Goal: Information Seeking & Learning: Check status

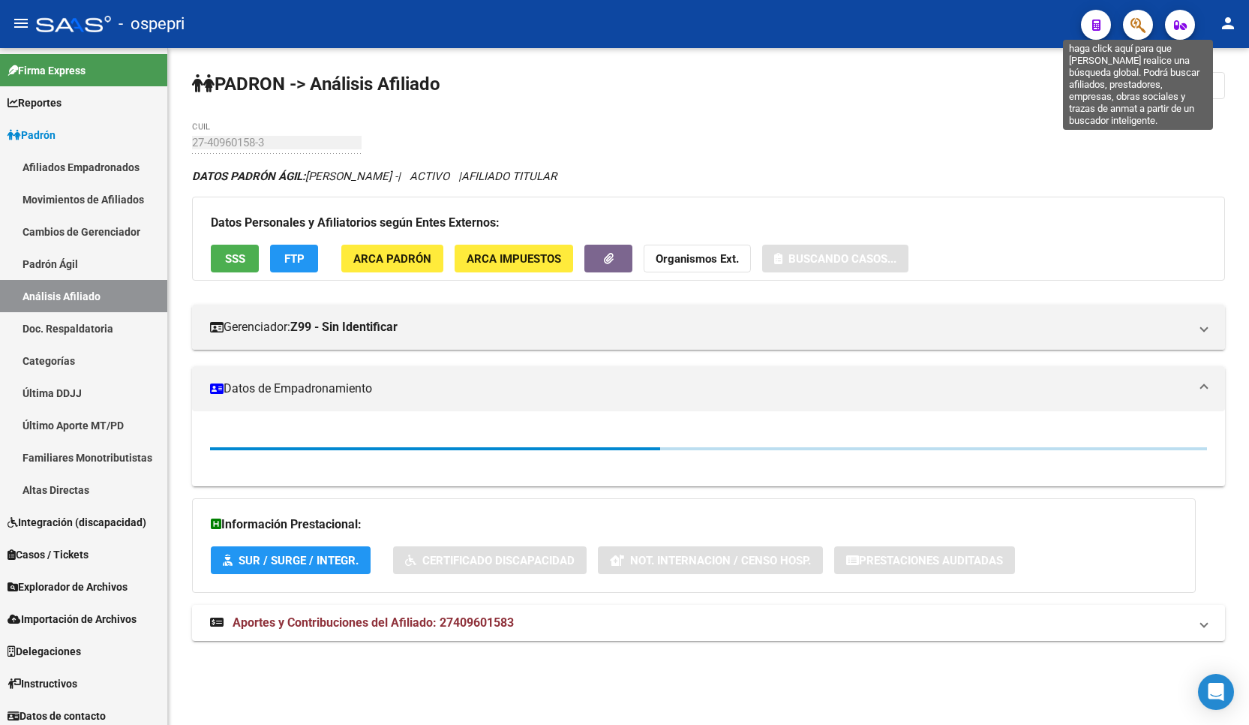
click at [1138, 28] on icon "button" at bounding box center [1138, 25] width 15 height 17
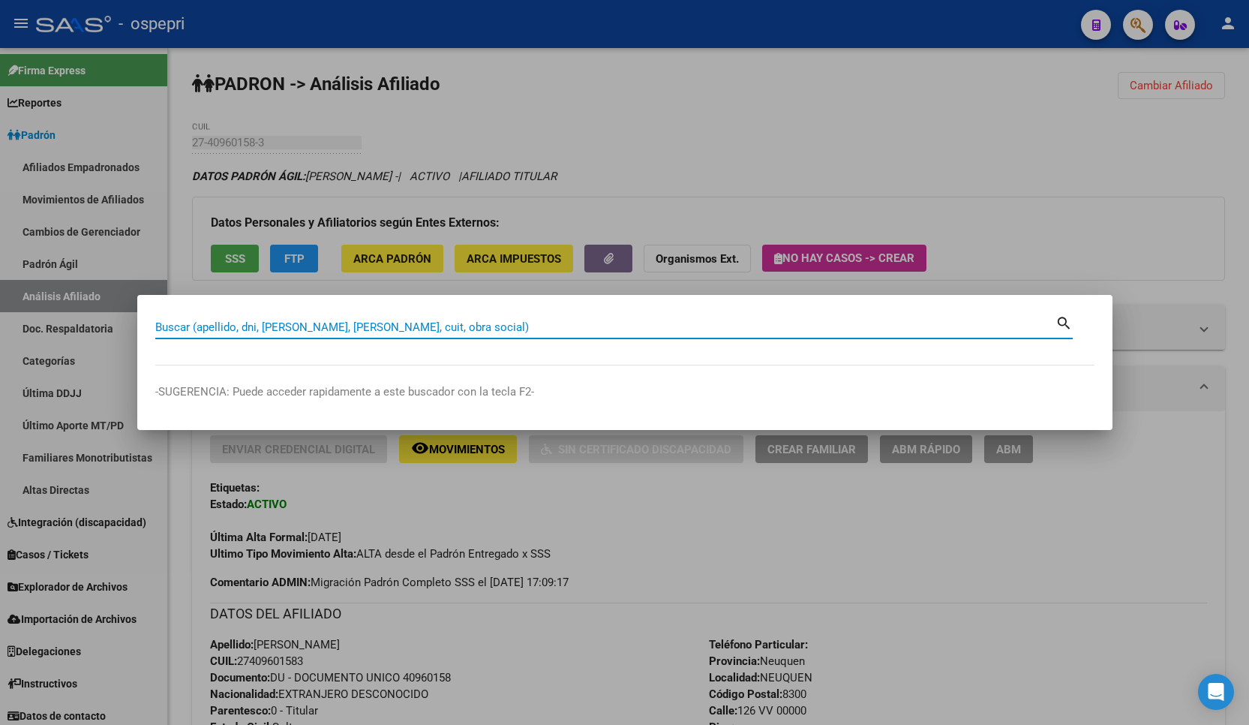
paste input "20903695"
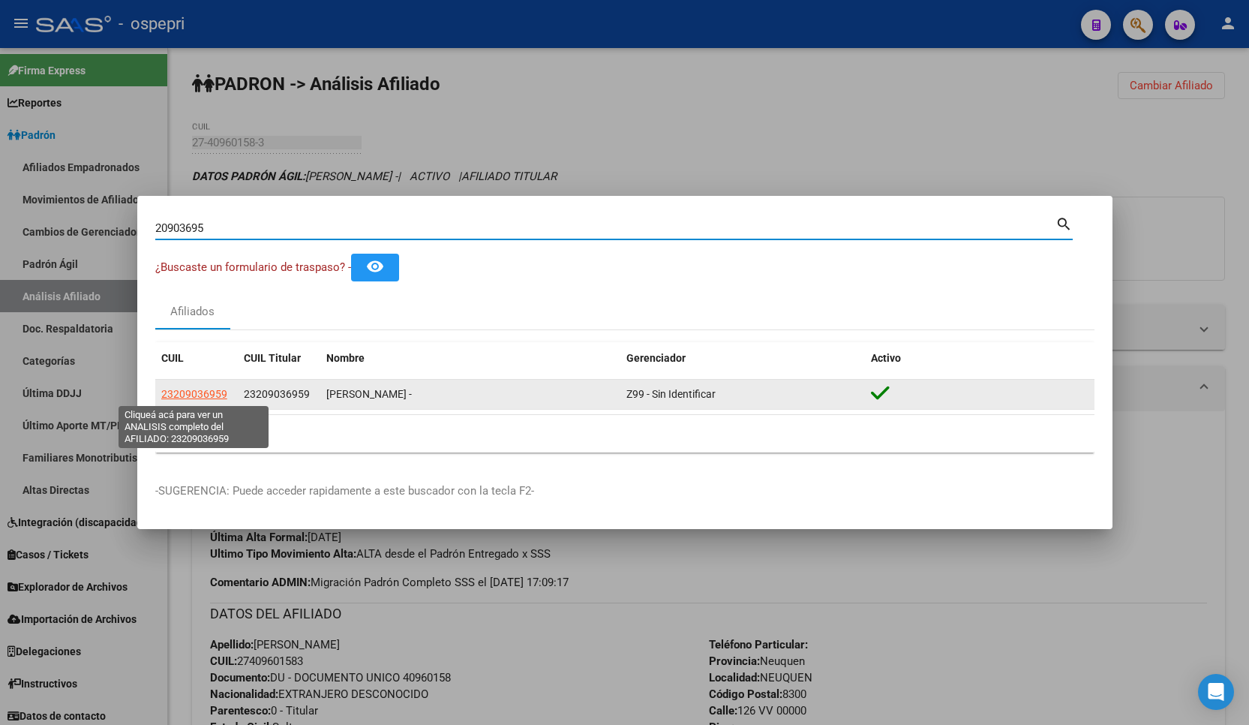
click at [207, 394] on span "23209036959" at bounding box center [194, 394] width 66 height 12
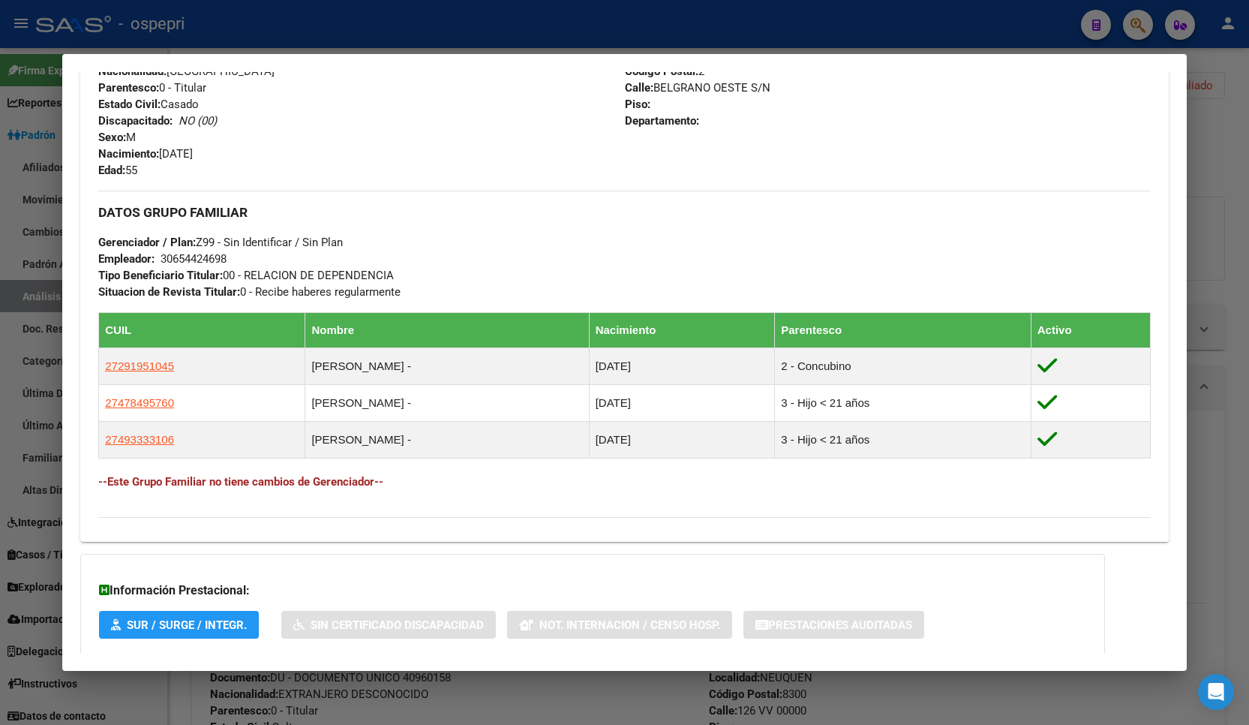
scroll to position [686, 0]
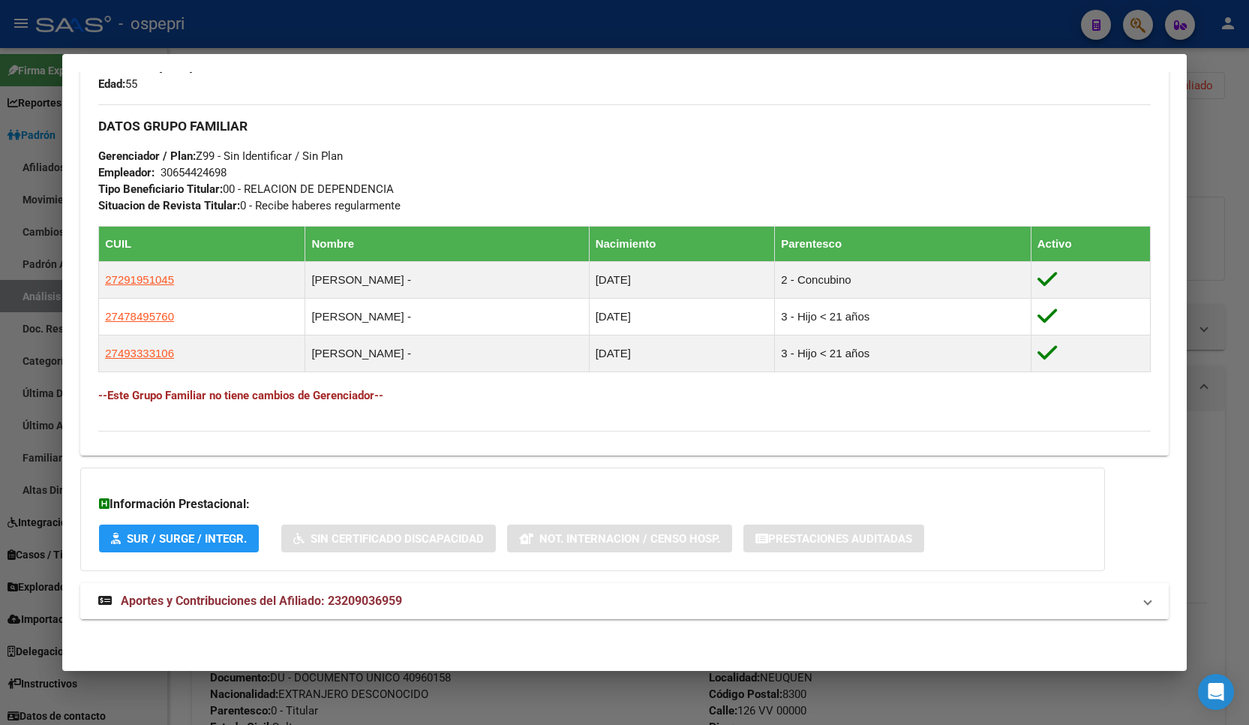
click at [412, 598] on mat-panel-title "Aportes y Contribuciones del Afiliado: 23209036959" at bounding box center [615, 601] width 1035 height 18
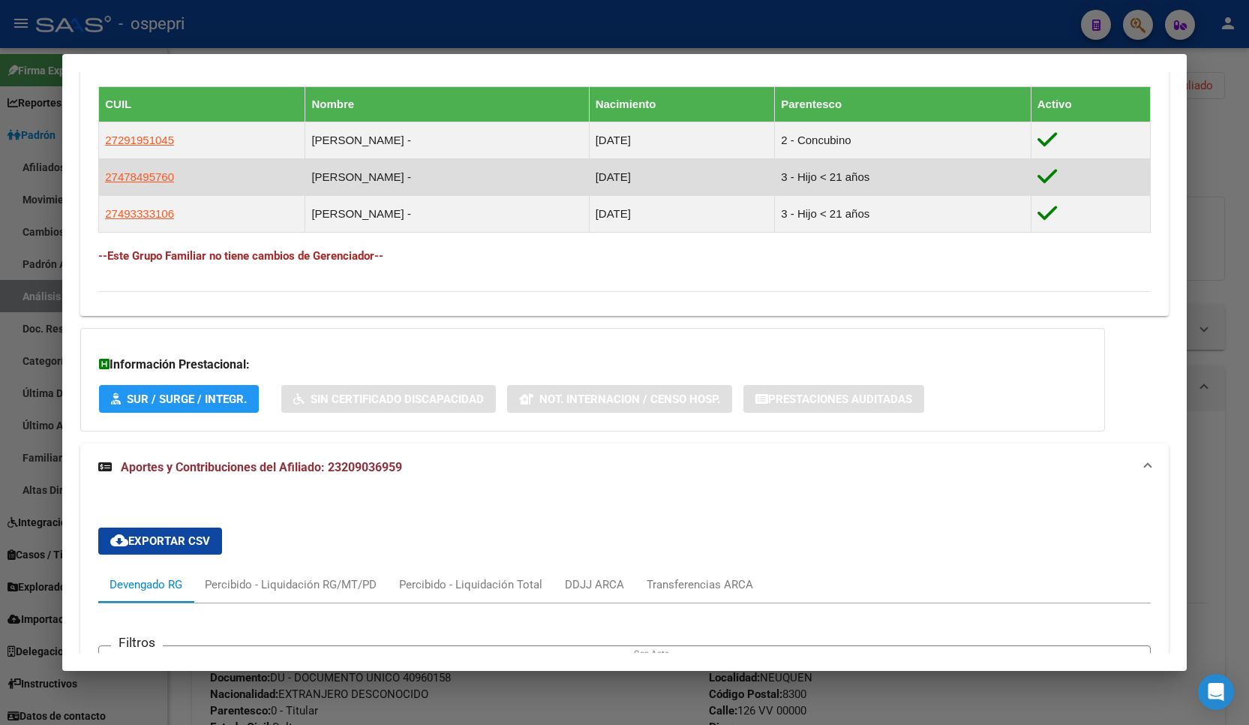
scroll to position [1062, 0]
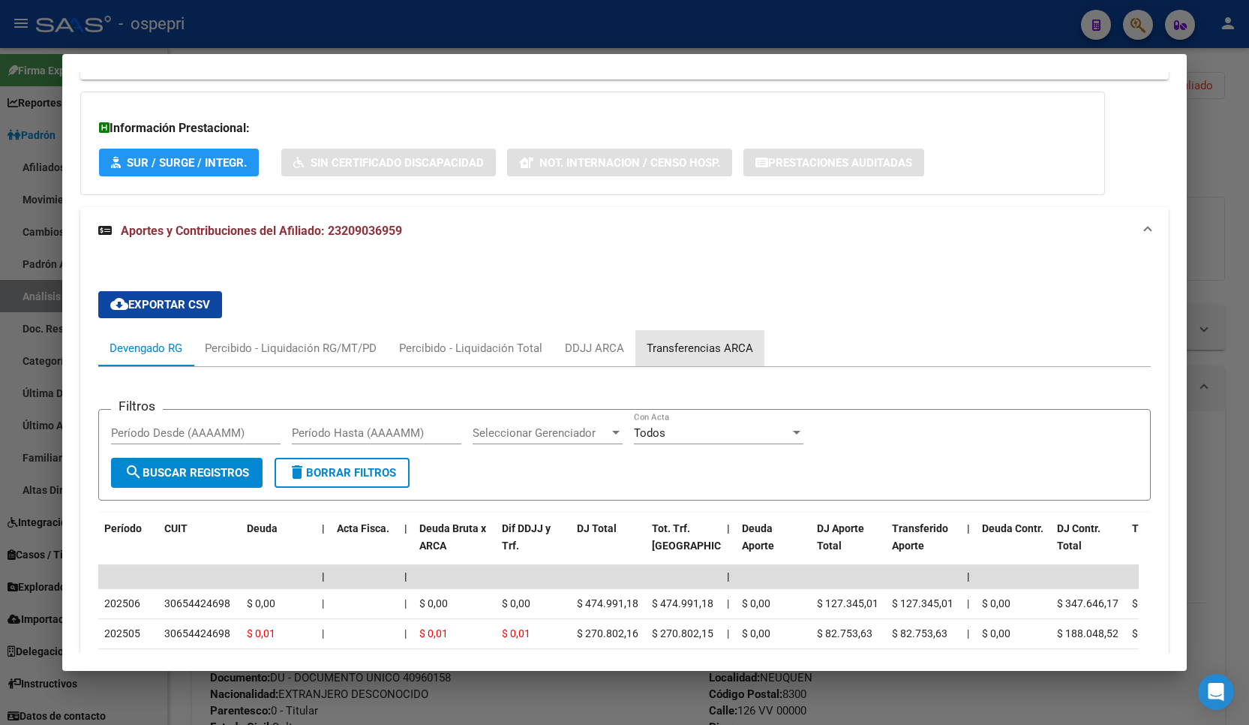
click at [723, 345] on div "Transferencias ARCA" at bounding box center [700, 348] width 107 height 17
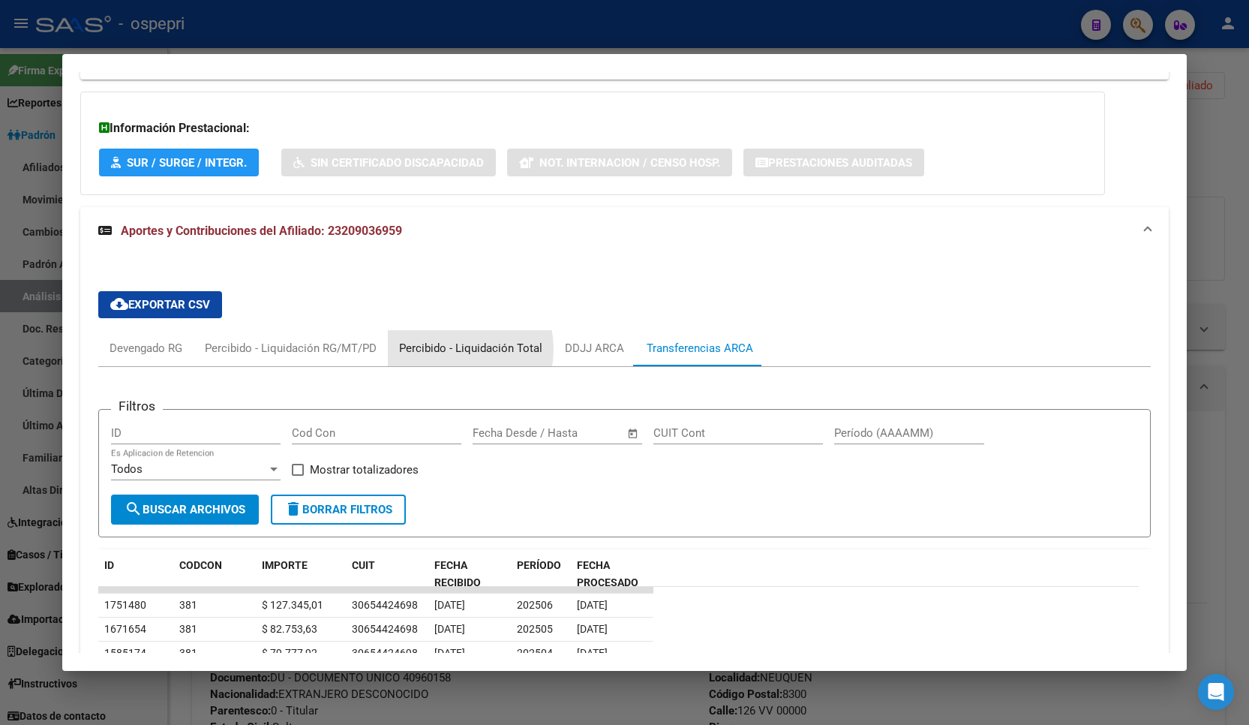
click at [449, 349] on div "Percibido - Liquidación Total" at bounding box center [470, 348] width 143 height 17
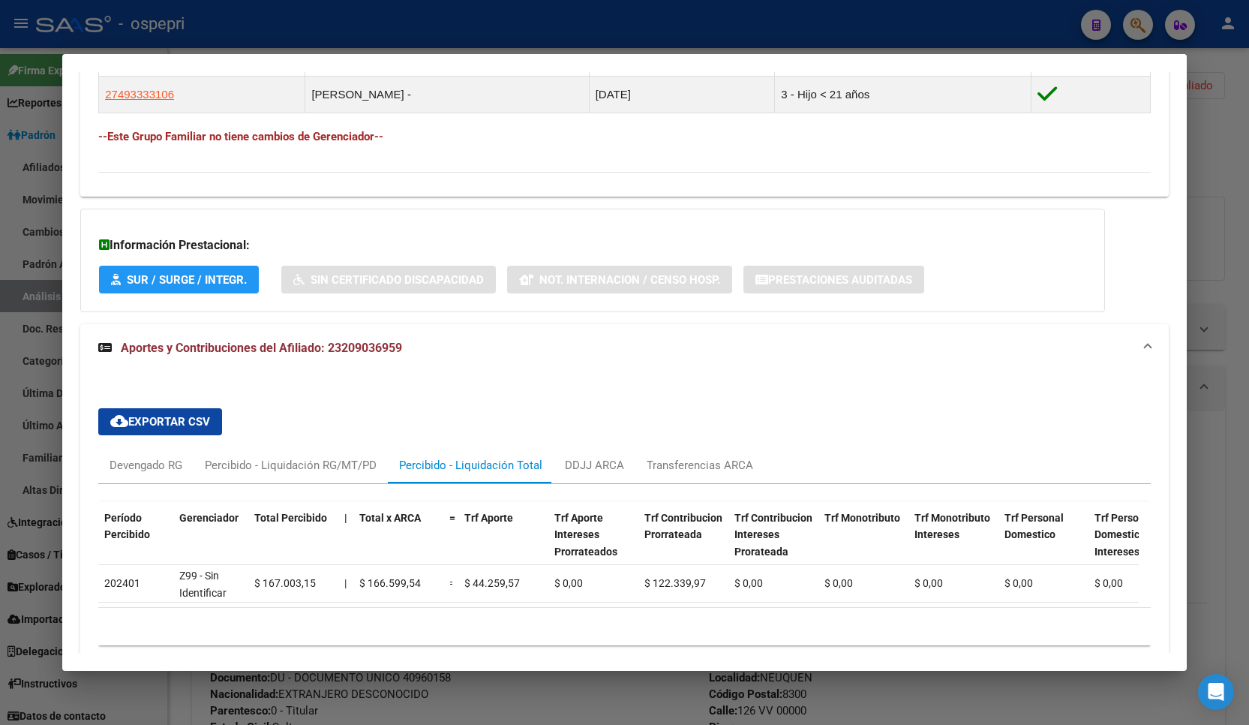
scroll to position [1019, 0]
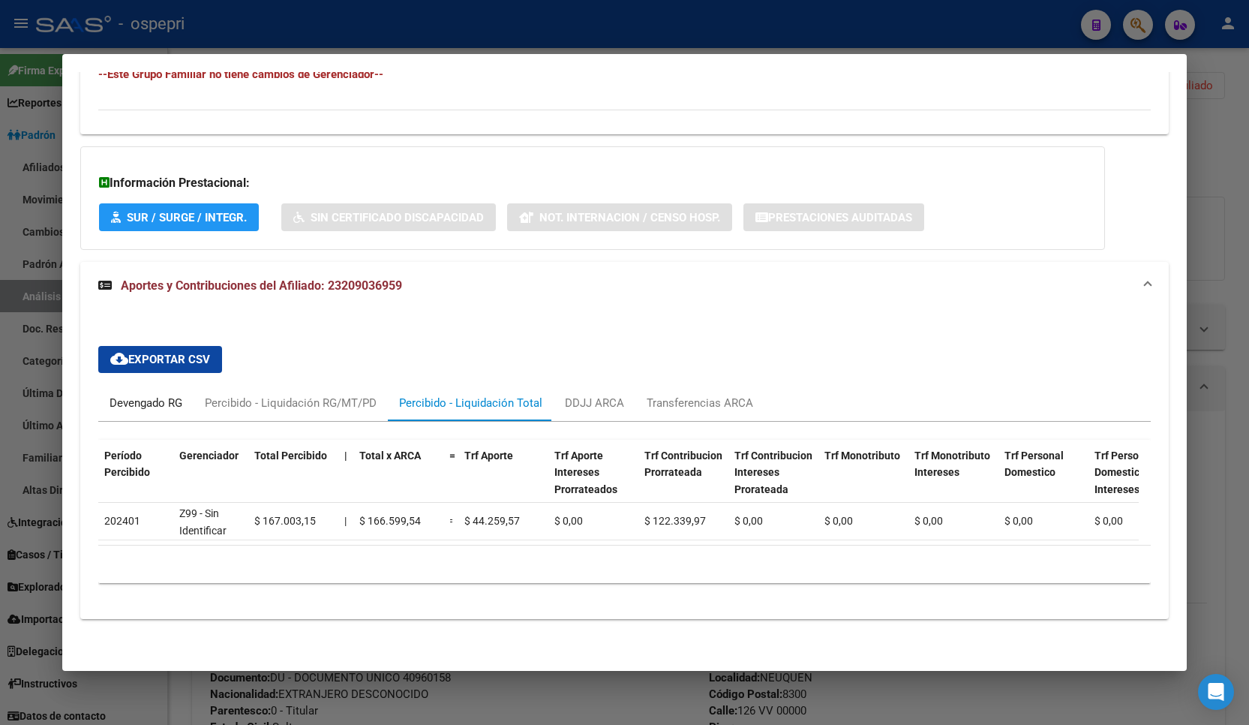
click at [158, 395] on div "Devengado RG" at bounding box center [146, 403] width 73 height 17
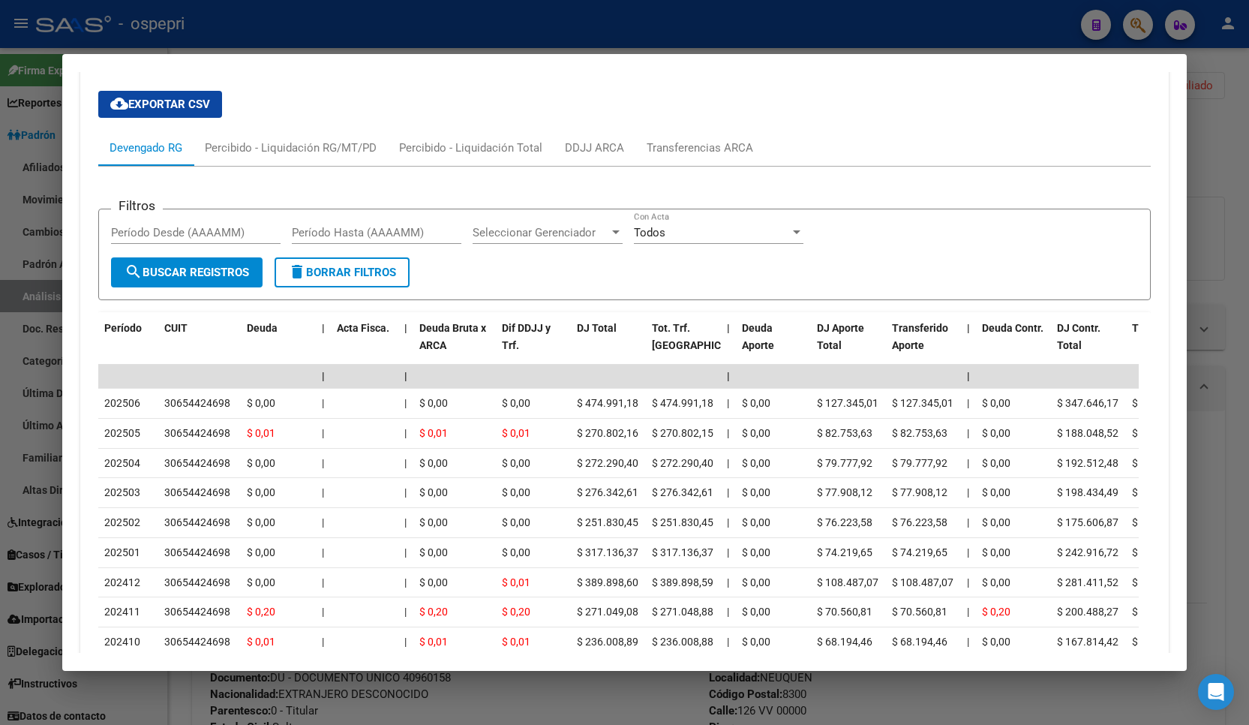
scroll to position [1394, 0]
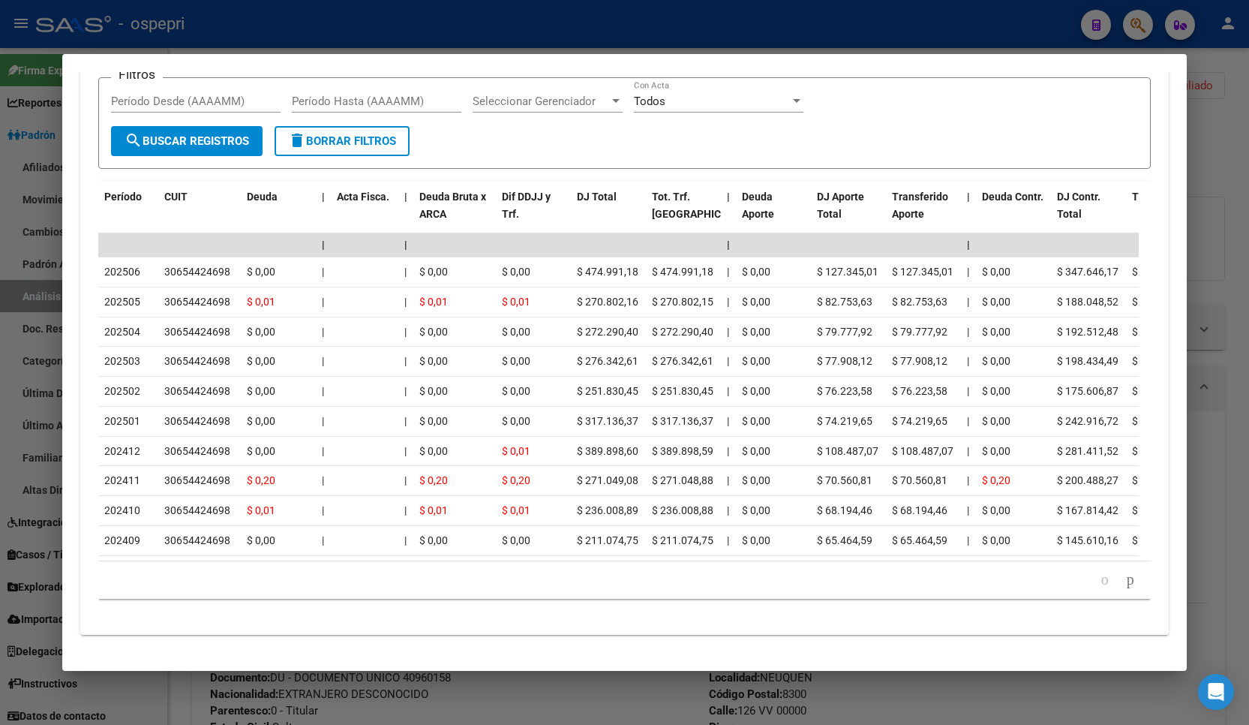
click at [1230, 182] on div at bounding box center [624, 362] width 1249 height 725
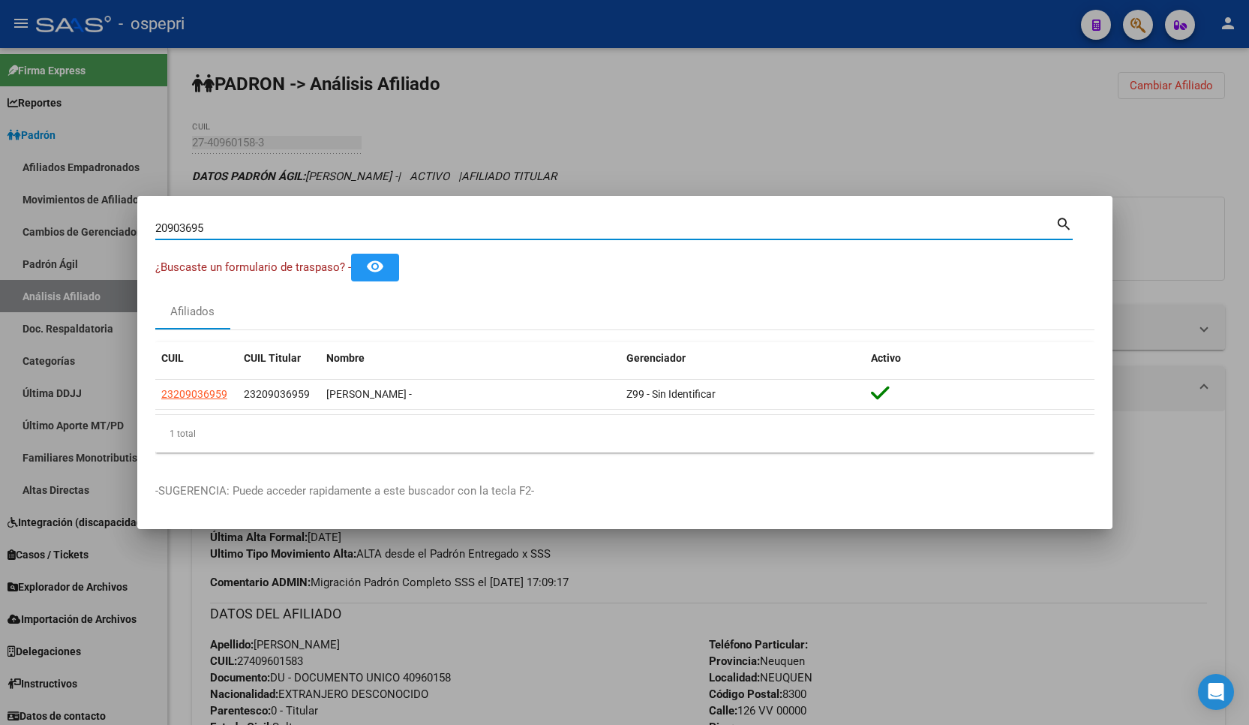
click at [250, 227] on input "20903695" at bounding box center [605, 228] width 900 height 14
paste input "3525619"
type input "23525619"
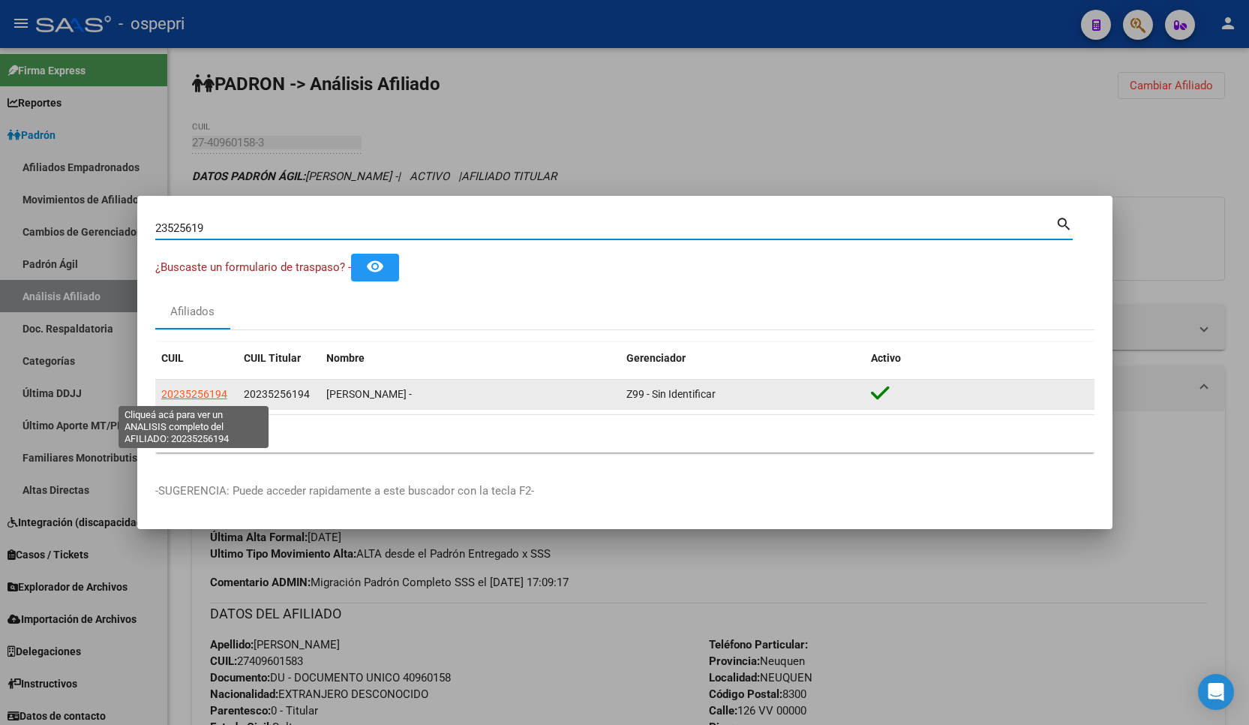
click at [203, 394] on span "20235256194" at bounding box center [194, 394] width 66 height 12
type textarea "20235256194"
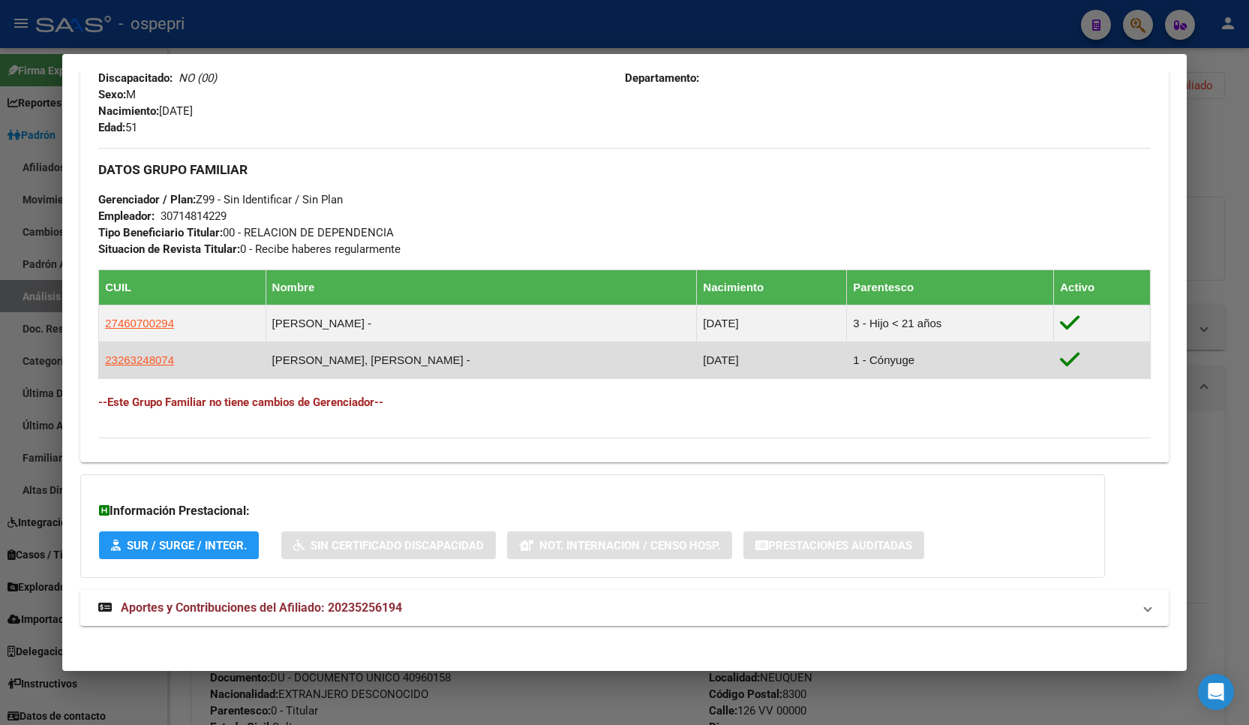
scroll to position [650, 0]
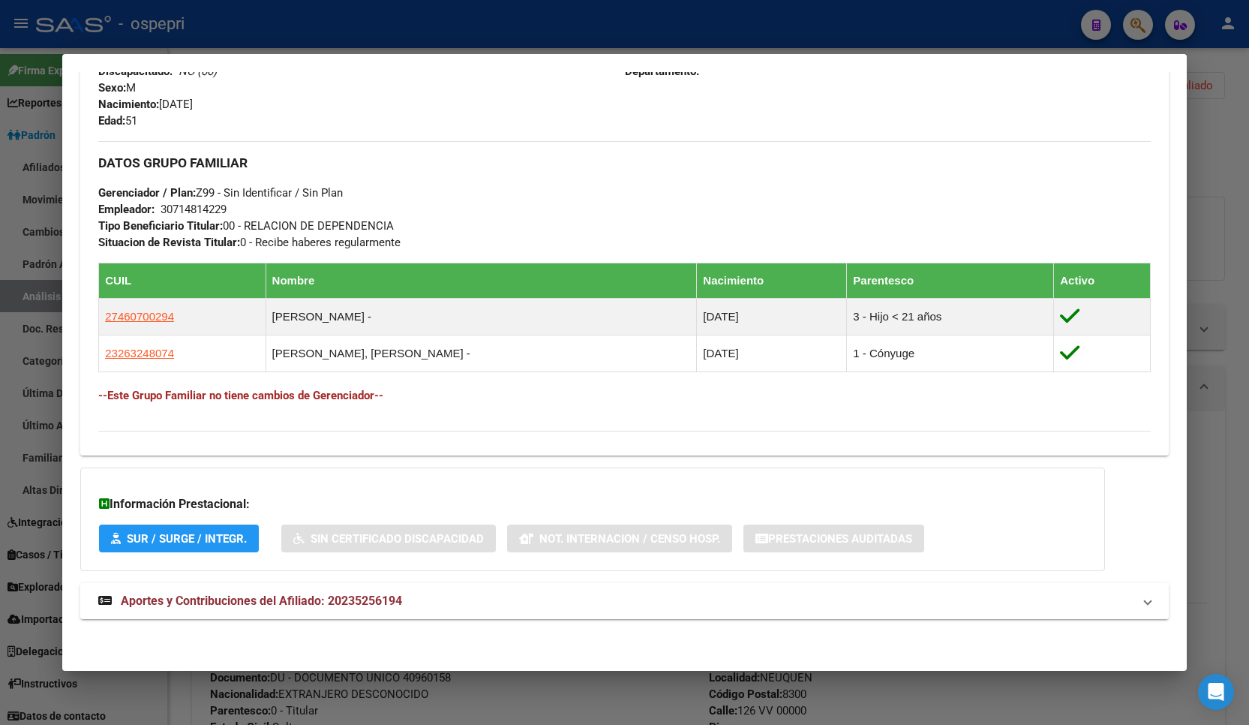
click at [371, 590] on mat-expansion-panel-header "Aportes y Contribuciones del Afiliado: 20235256194" at bounding box center [624, 601] width 1089 height 36
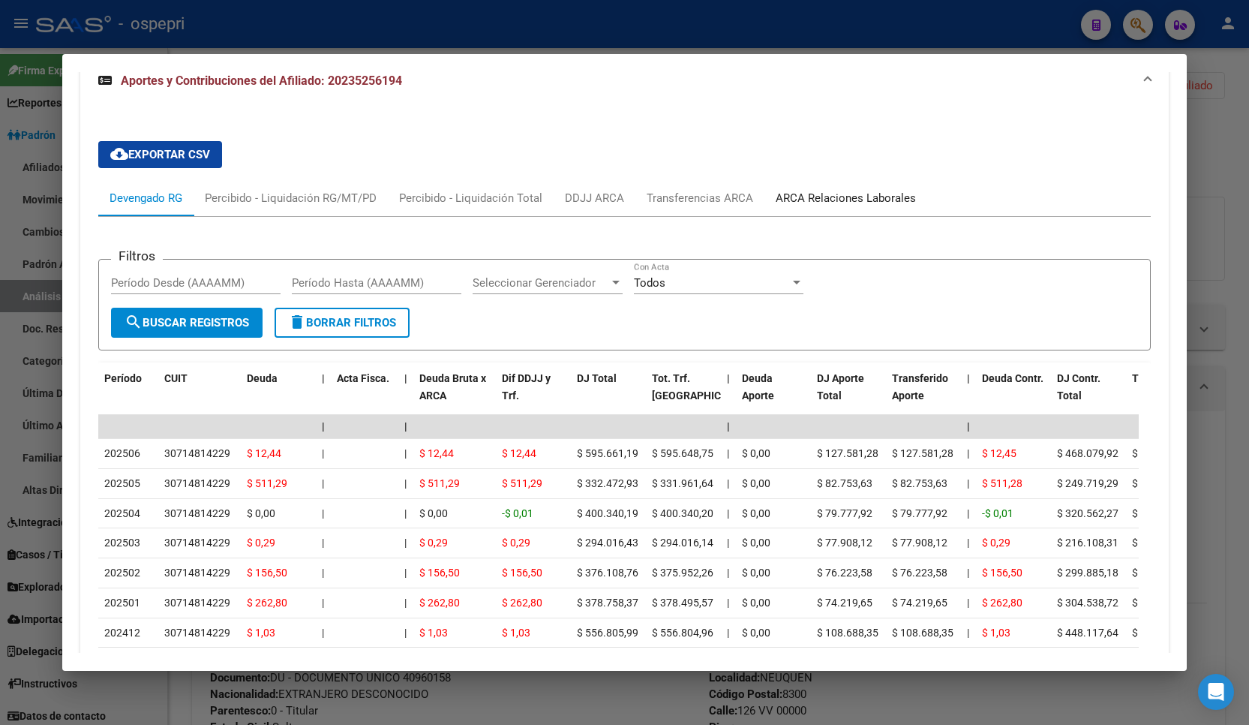
click at [828, 186] on div "ARCA Relaciones Laborales" at bounding box center [845, 198] width 163 height 36
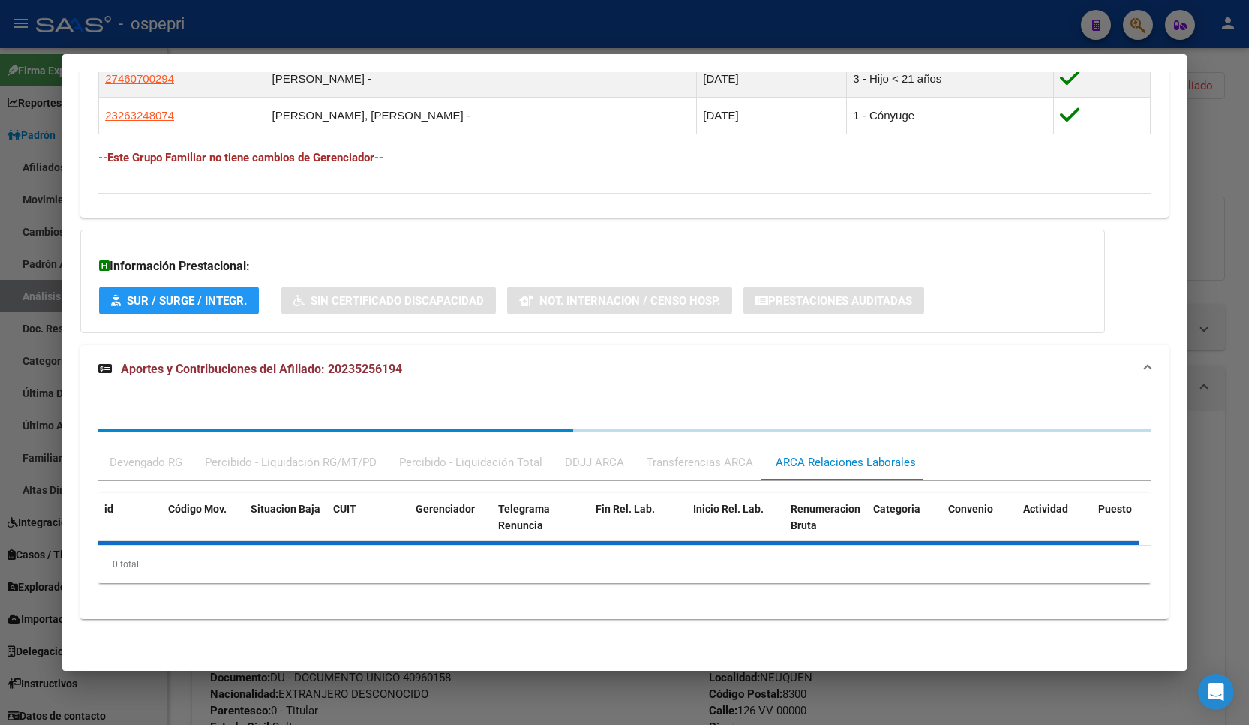
scroll to position [961, 0]
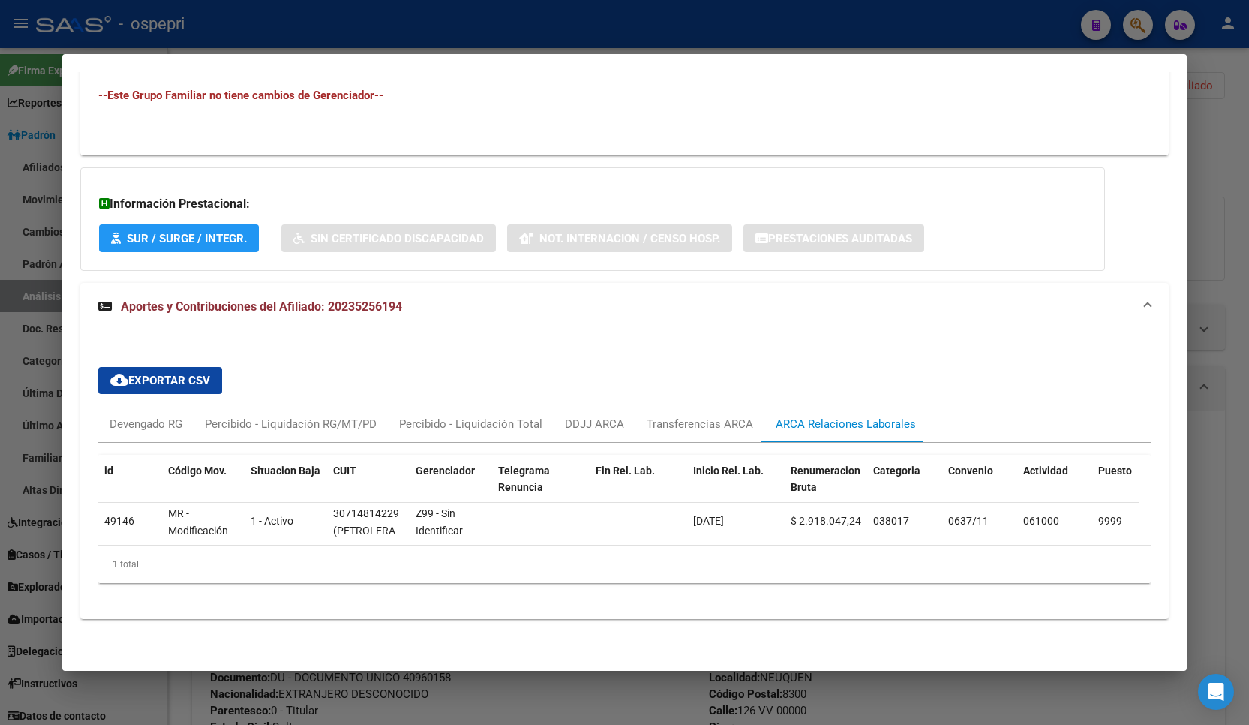
drag, startPoint x: 1230, startPoint y: 202, endPoint x: 1194, endPoint y: 107, distance: 101.2
click at [1229, 199] on div at bounding box center [624, 362] width 1249 height 725
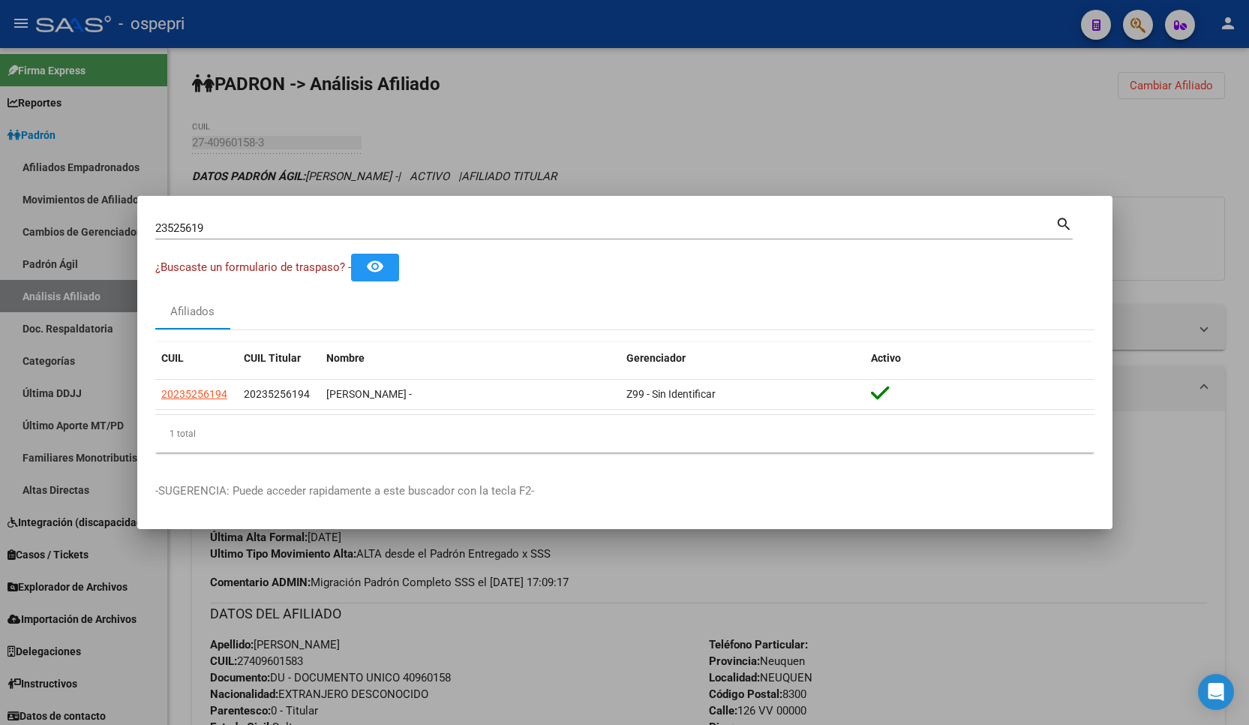
click at [933, 132] on div at bounding box center [624, 362] width 1249 height 725
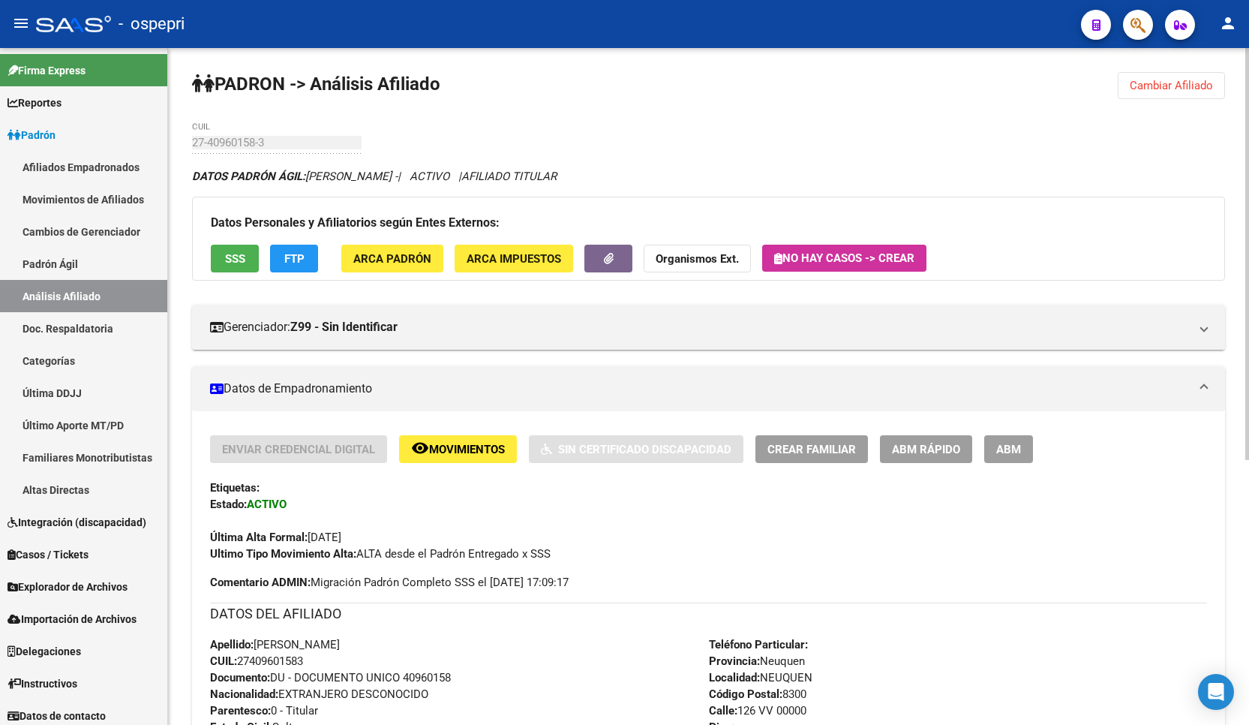
click at [616, 353] on div "DATOS PADRÓN ÁGIL: [PERSON_NAME] - | ACTIVO | AFILIADO TITULAR Datos Personales…" at bounding box center [708, 646] width 1033 height 957
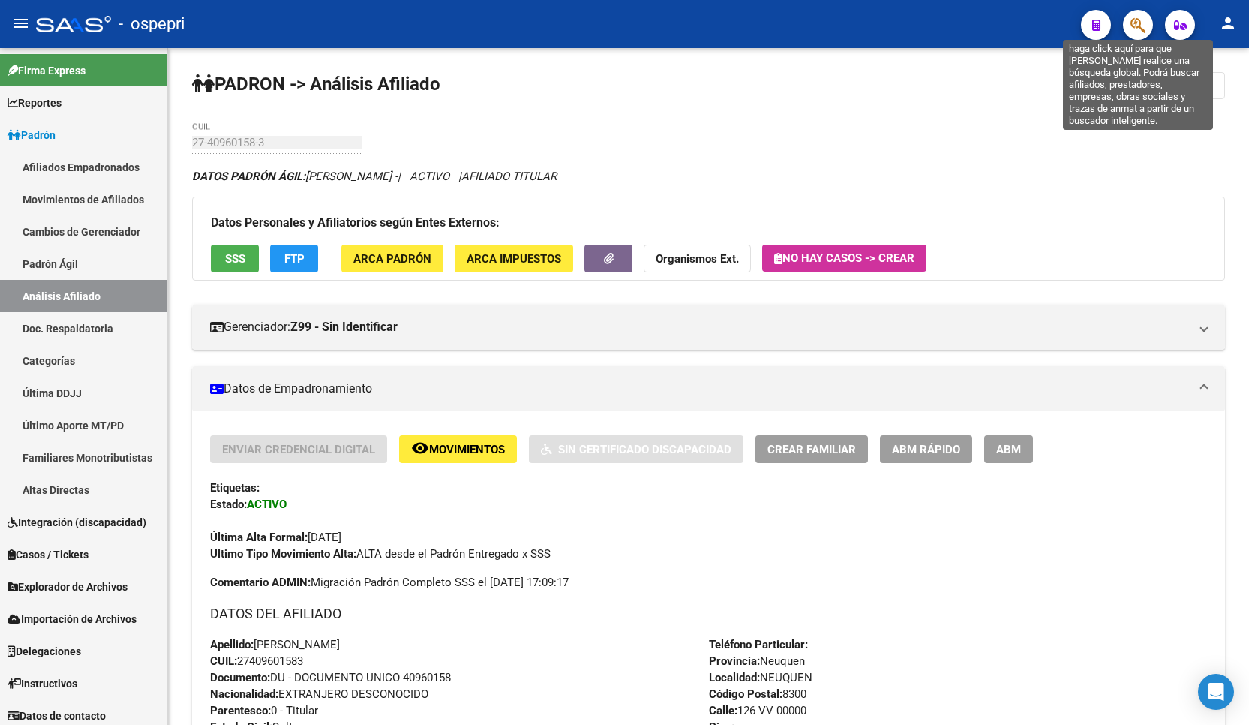
click at [1134, 30] on icon "button" at bounding box center [1138, 25] width 15 height 17
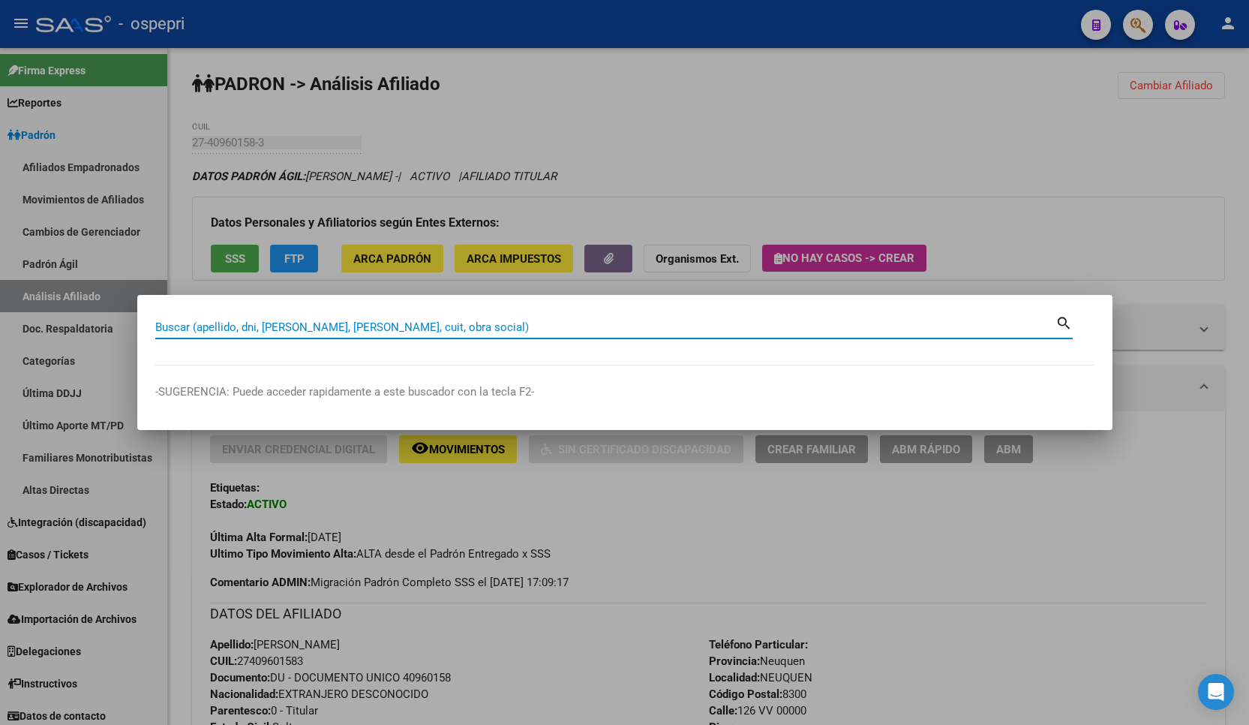
paste input "37994356"
type input "37994356"
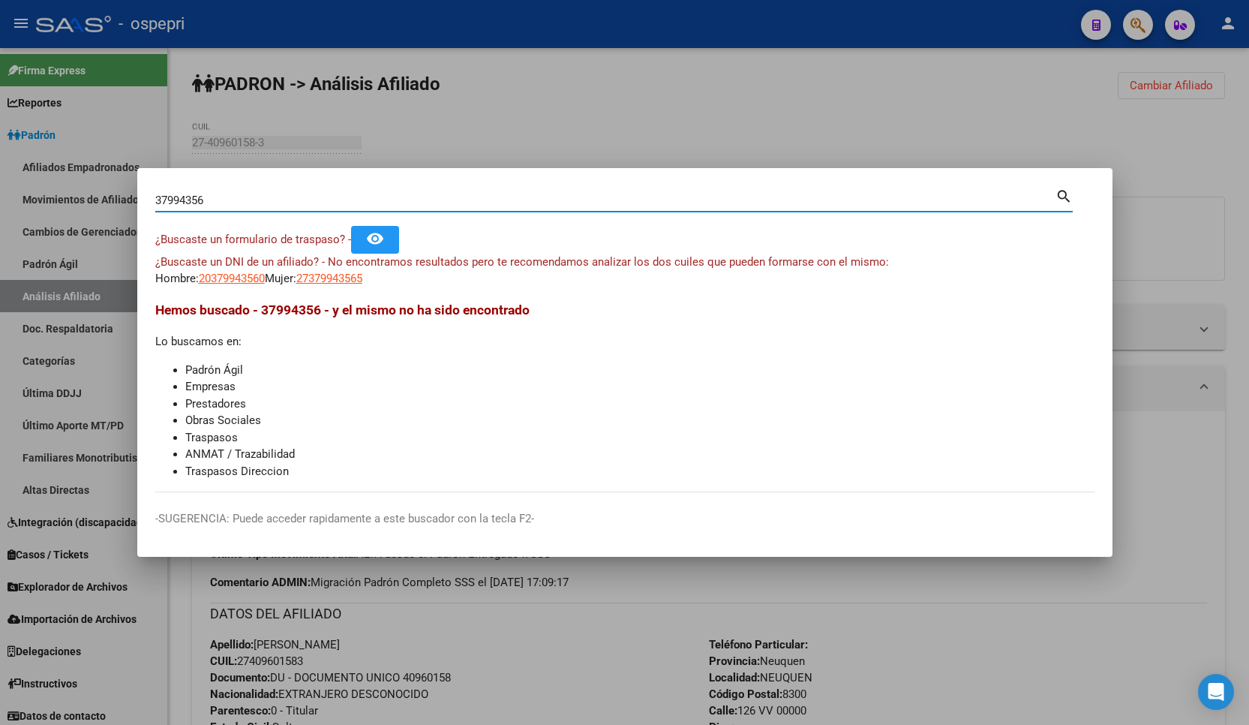
click at [235, 280] on span "20379943560" at bounding box center [232, 279] width 66 height 14
type textarea "20379943560"
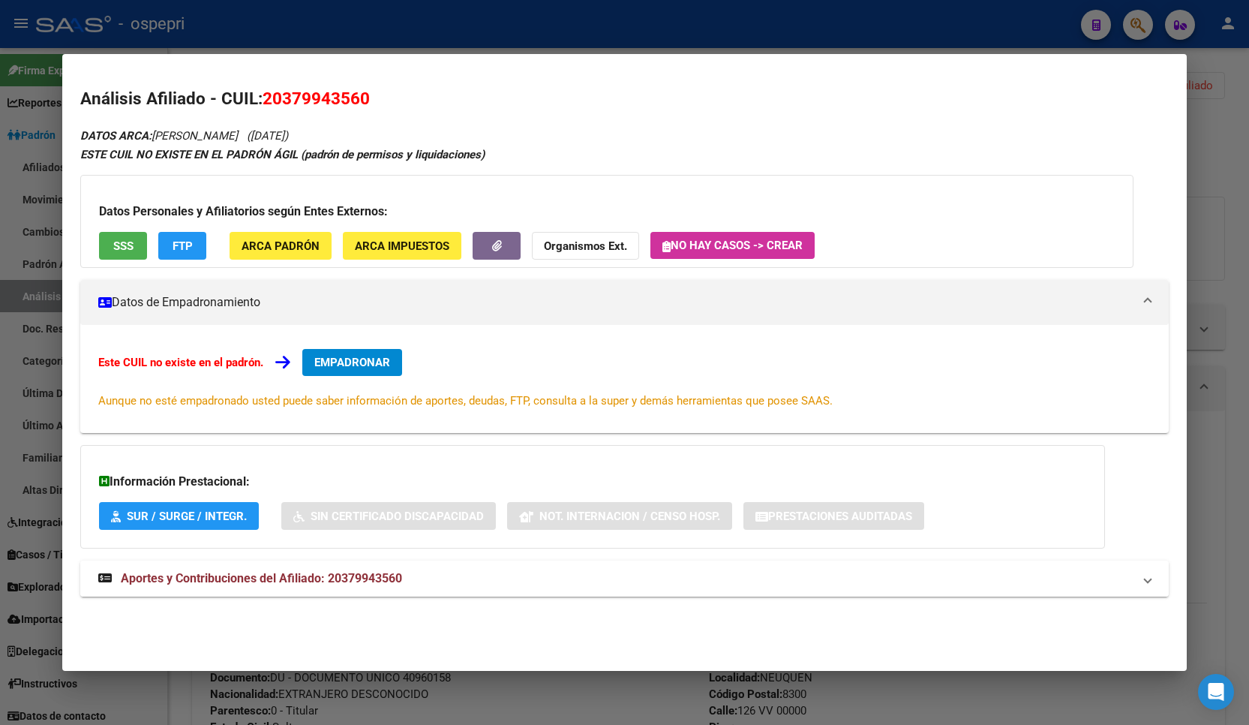
click at [311, 590] on mat-expansion-panel-header "Aportes y Contribuciones del Afiliado: 20379943560" at bounding box center [624, 578] width 1089 height 36
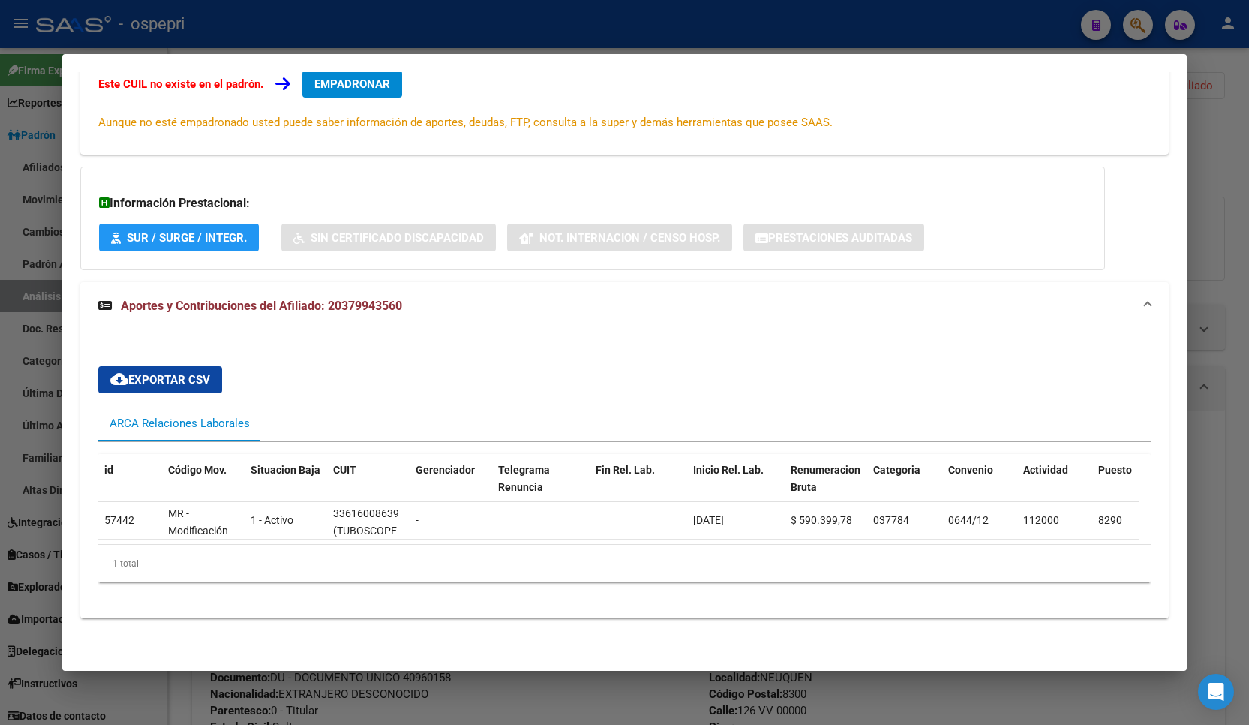
scroll to position [289, 0]
drag, startPoint x: 457, startPoint y: 545, endPoint x: 596, endPoint y: 545, distance: 138.8
click at [596, 545] on div "id Código Mov. Situacion Baja CUIT Gerenciador Telegrama Renuncia Fin Rel. Lab.…" at bounding box center [624, 518] width 1053 height 128
click at [835, 354] on div "cloud_download Exportar CSV ARCA Relaciones Laborales id Código Mov. Situacion …" at bounding box center [624, 474] width 1053 height 240
drag, startPoint x: 1217, startPoint y: 229, endPoint x: 1162, endPoint y: 114, distance: 127.2
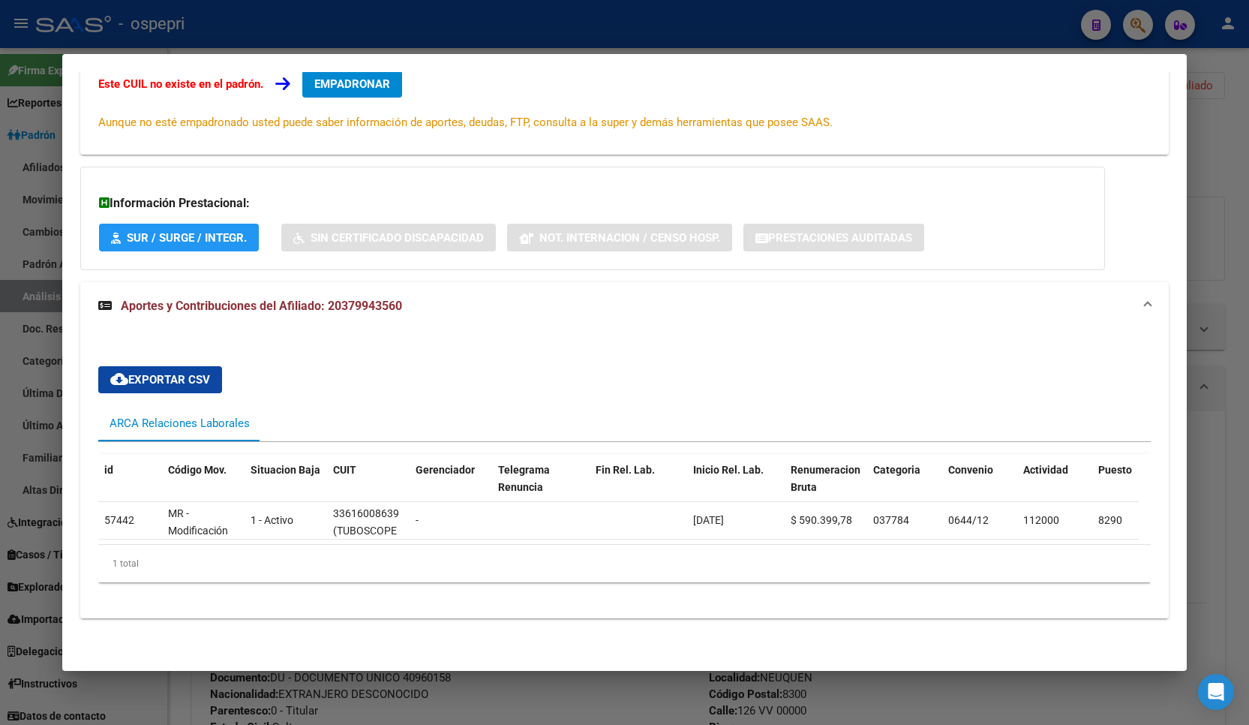
click at [1217, 227] on div at bounding box center [624, 362] width 1249 height 725
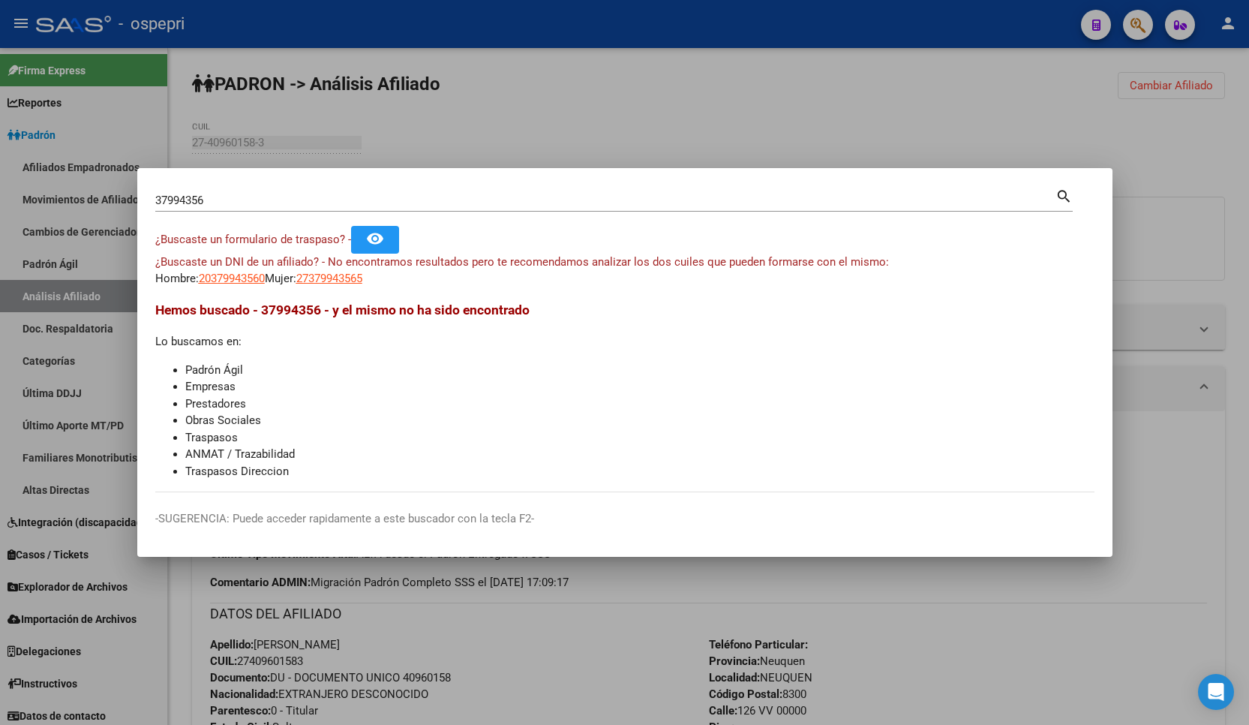
click at [201, 205] on input "37994356" at bounding box center [605, 201] width 900 height 14
paste input "4027146"
type input "40271466"
click at [238, 278] on span "20402714663" at bounding box center [232, 279] width 66 height 14
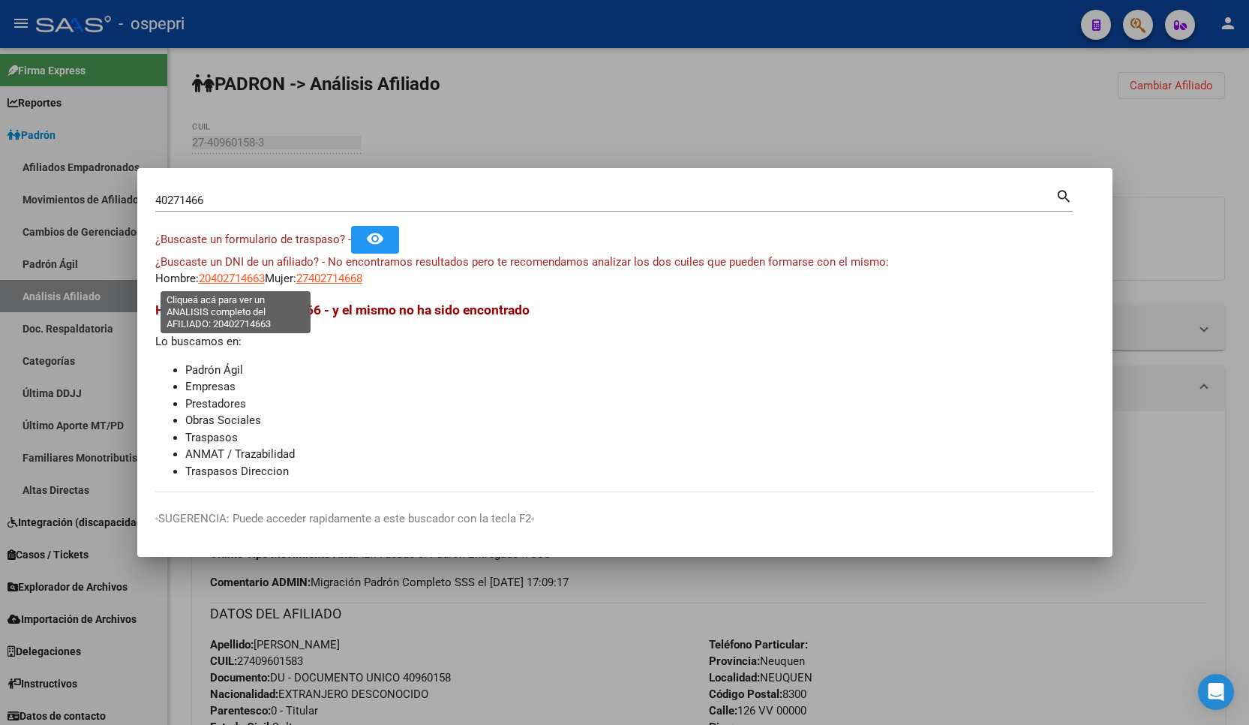
type textarea "20402714663"
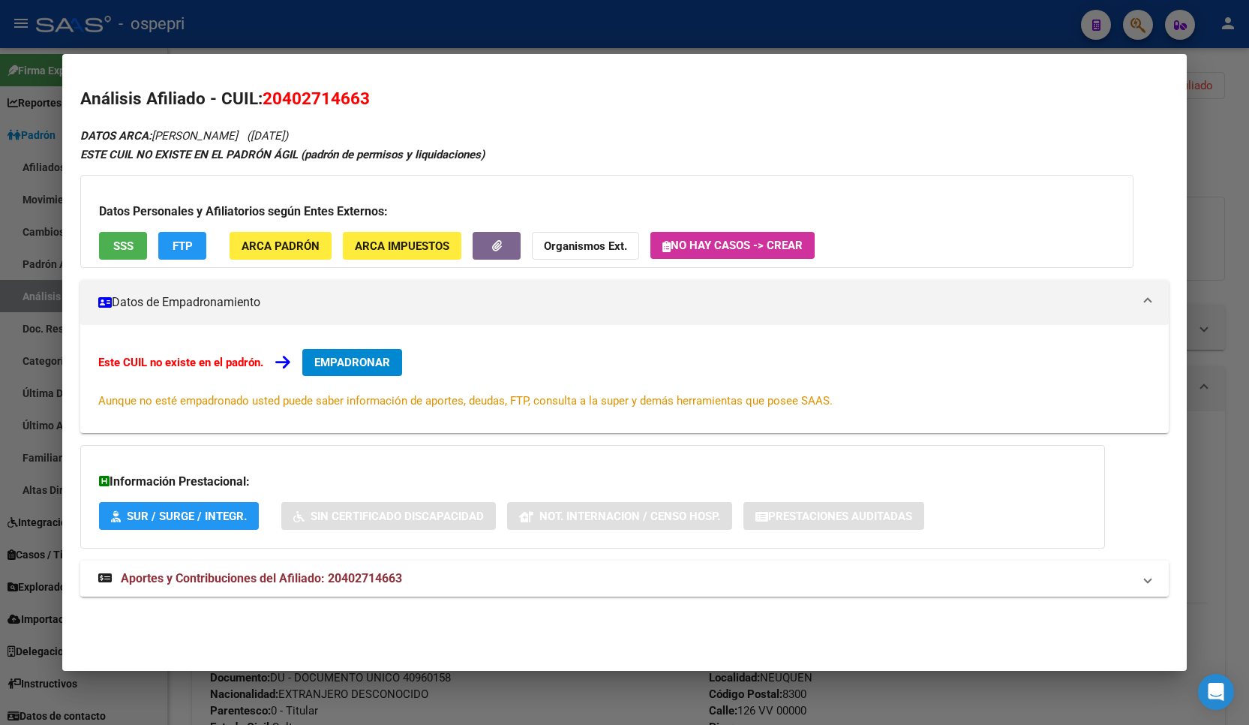
click at [310, 566] on mat-expansion-panel-header "Aportes y Contribuciones del Afiliado: 20402714663" at bounding box center [624, 578] width 1089 height 36
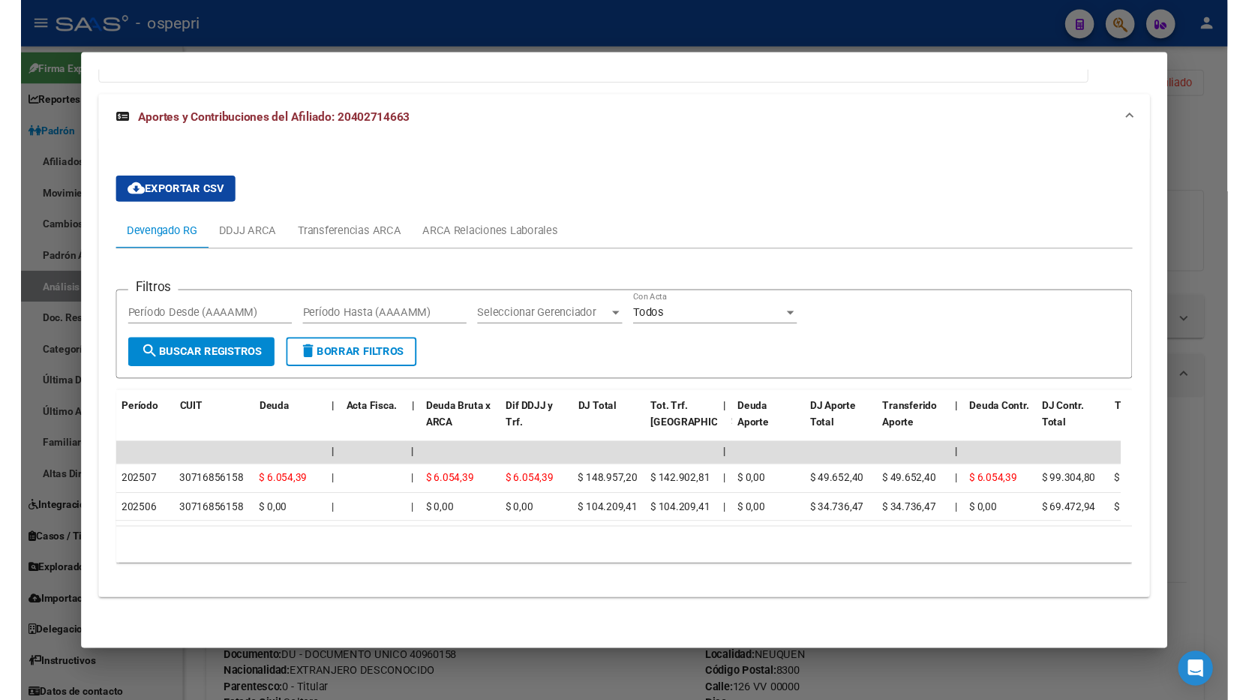
scroll to position [475, 0]
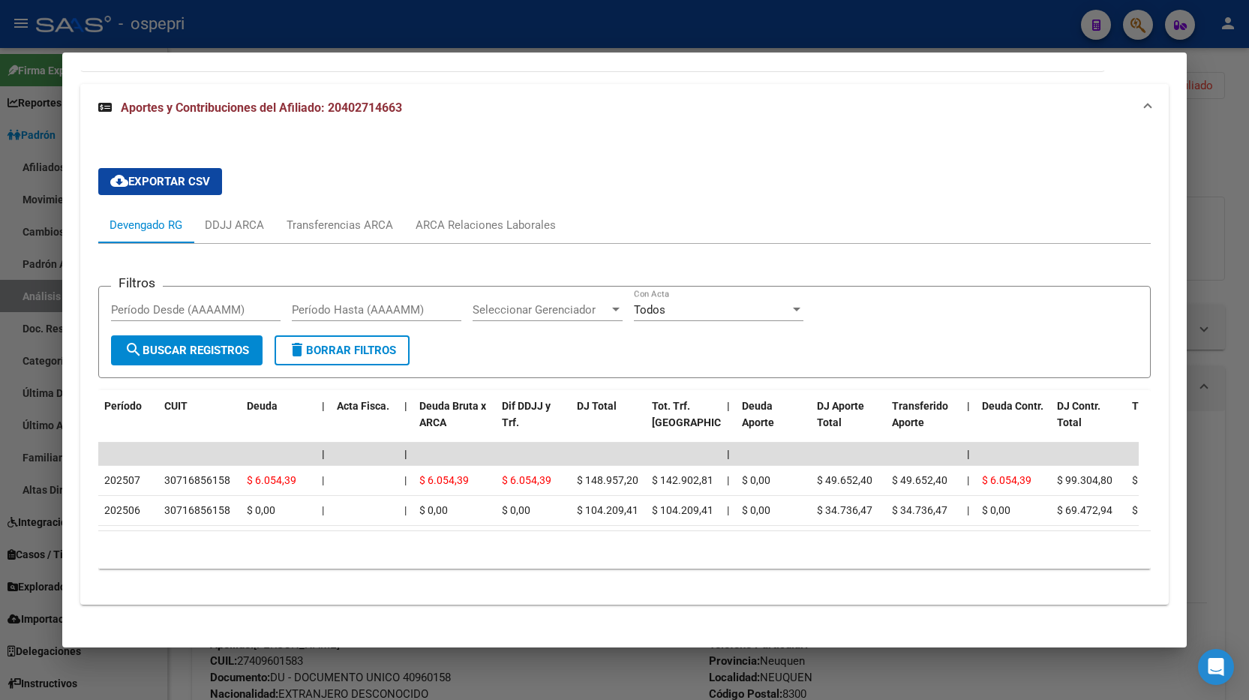
click at [1189, 114] on div at bounding box center [624, 350] width 1249 height 700
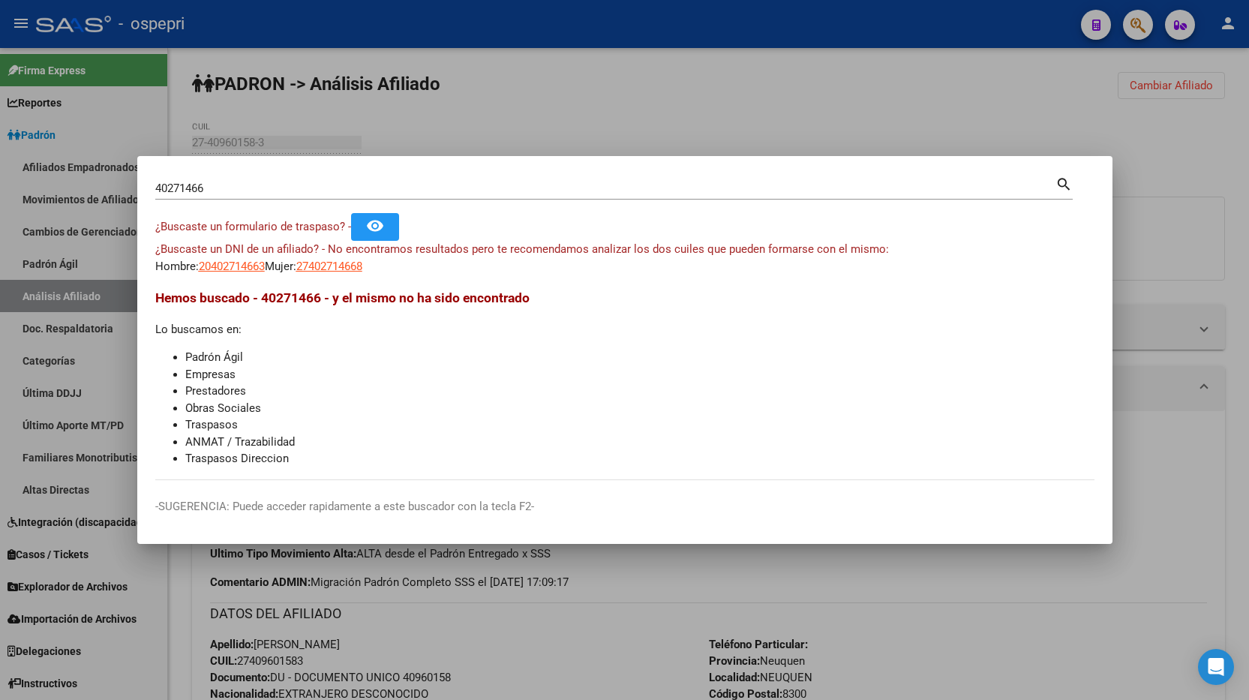
click at [285, 197] on div "40271466 Buscar (apellido, dni, [PERSON_NAME], [PERSON_NAME], cuit, obra social)" at bounding box center [605, 188] width 900 height 23
click at [281, 188] on input "40271466" at bounding box center [605, 189] width 900 height 14
paste input "1978127"
type input "41978127"
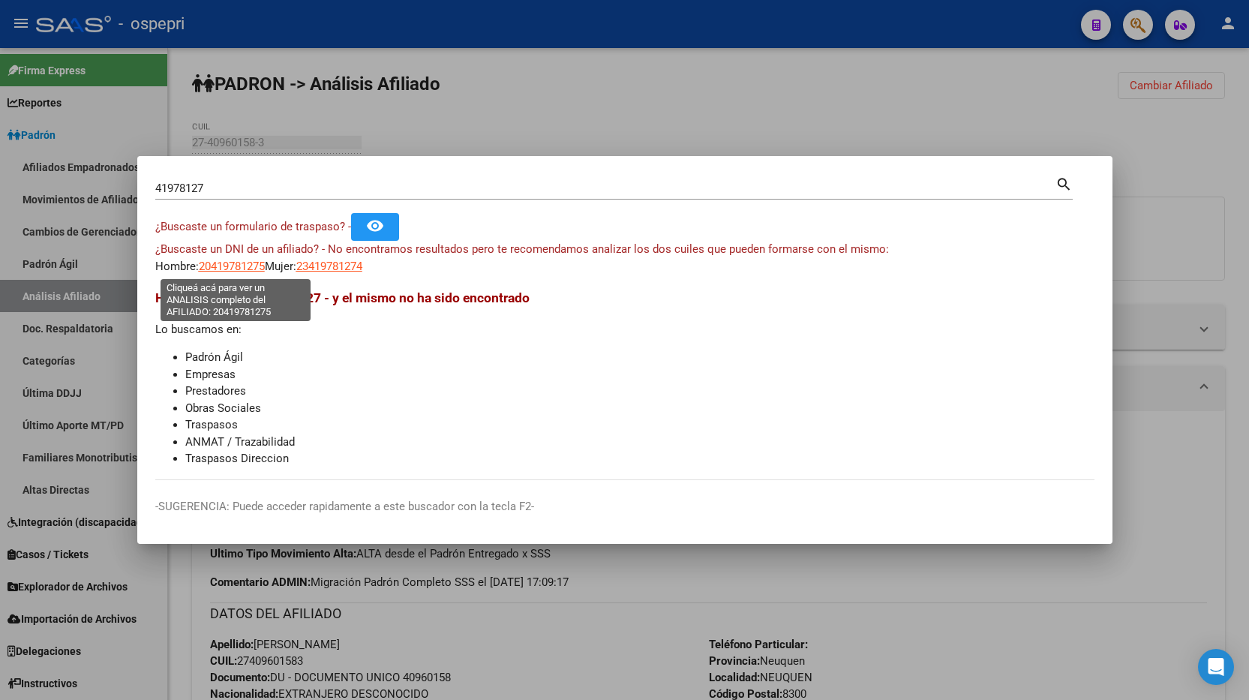
click at [238, 269] on span "20419781275" at bounding box center [232, 267] width 66 height 14
type textarea "20419781275"
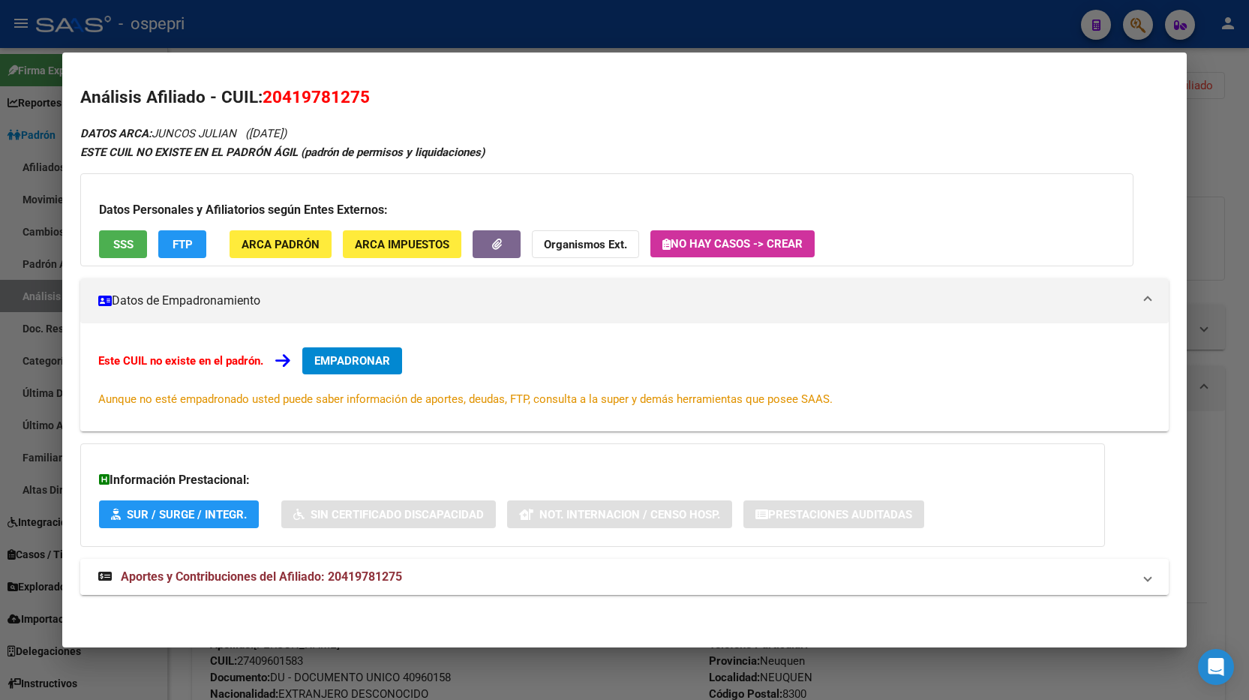
click at [362, 562] on mat-expansion-panel-header "Aportes y Contribuciones del Afiliado: 20419781275" at bounding box center [624, 577] width 1089 height 36
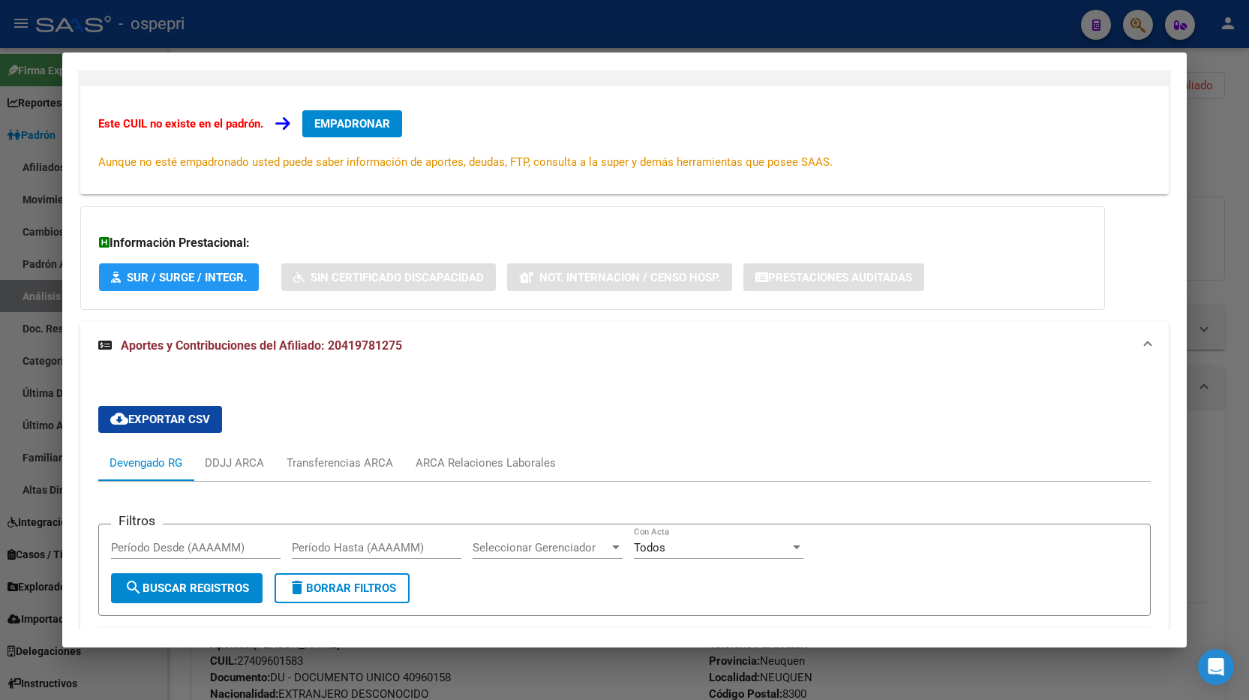
scroll to position [497, 0]
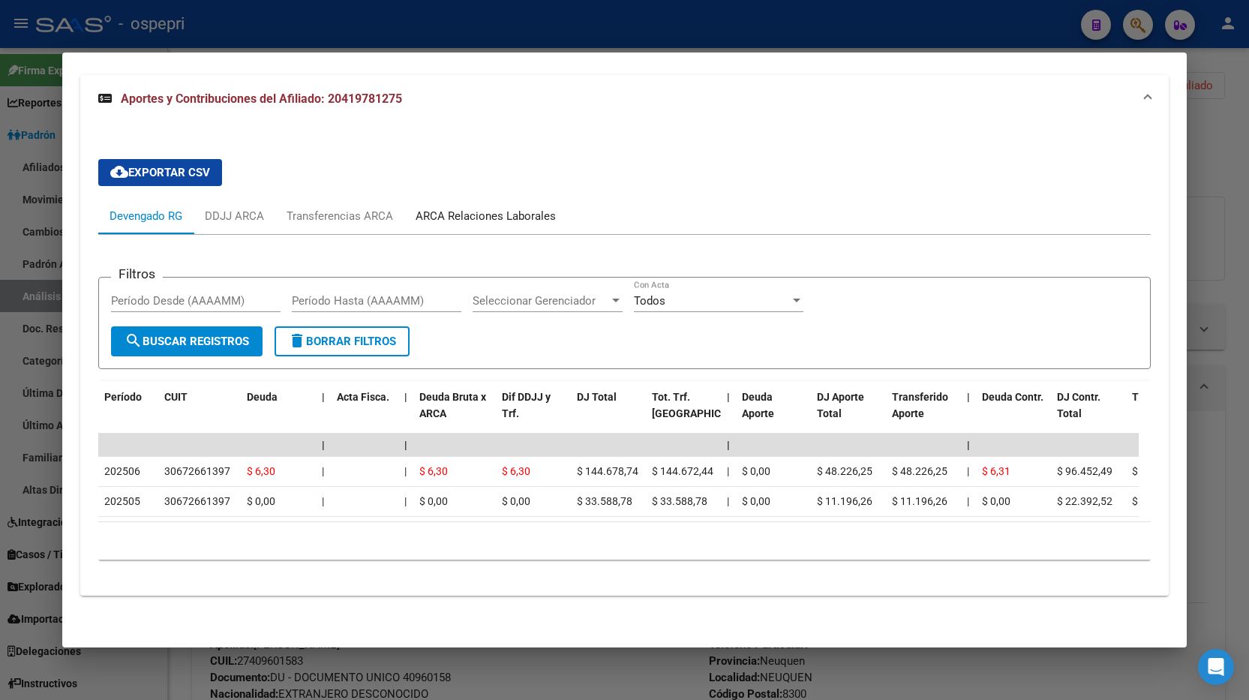
click at [467, 208] on div "ARCA Relaciones Laborales" at bounding box center [486, 216] width 140 height 17
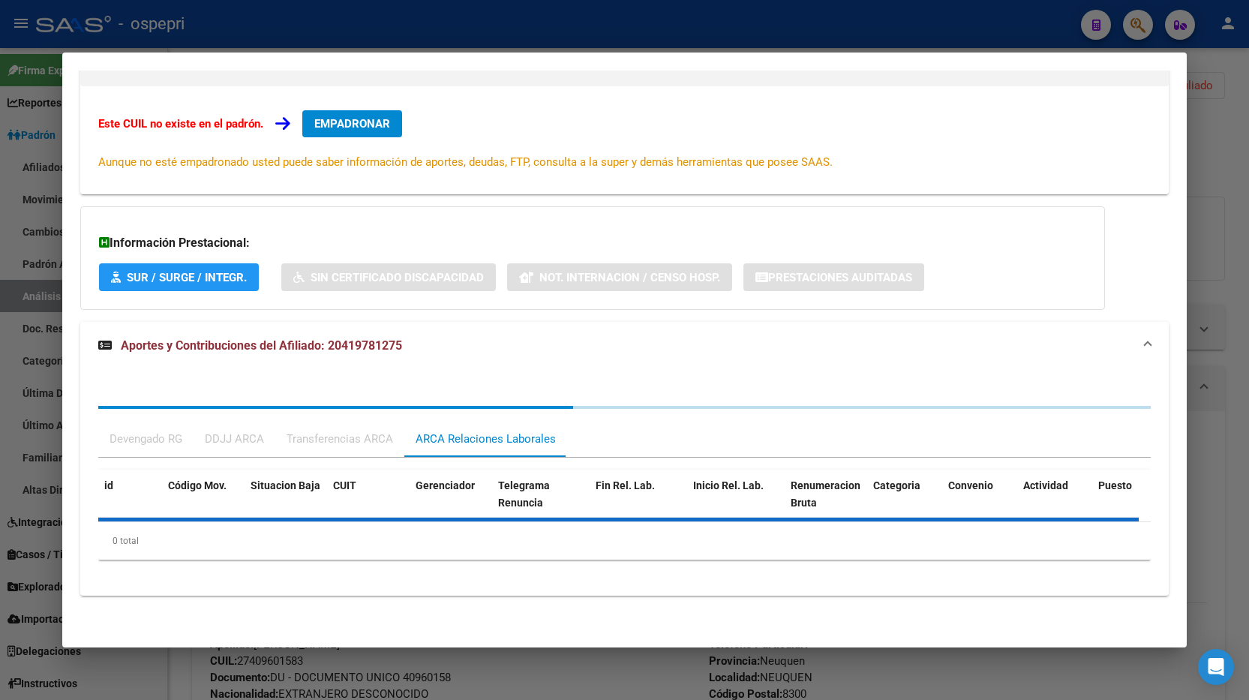
scroll to position [311, 0]
